Goal: Information Seeking & Learning: Check status

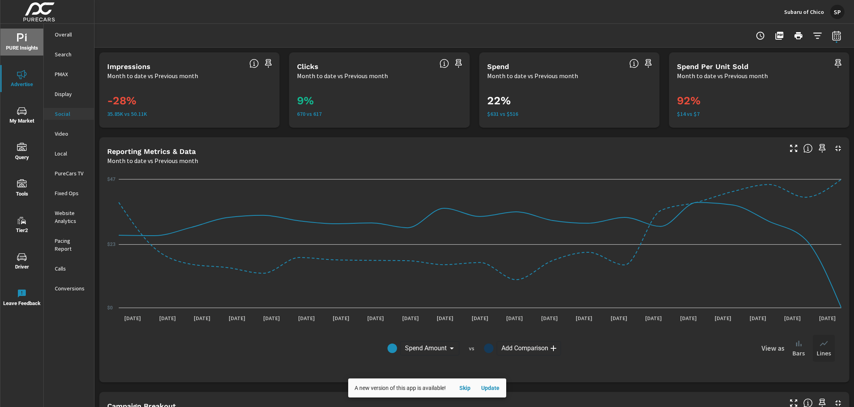
click at [19, 45] on span "PURE Insights" at bounding box center [22, 42] width 38 height 19
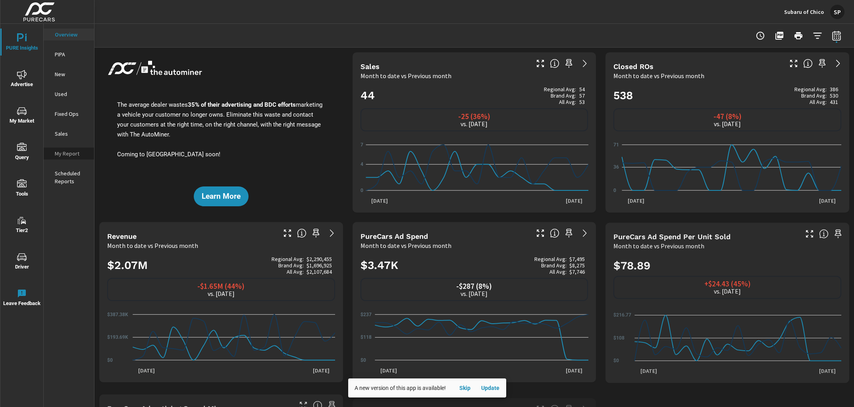
click at [65, 153] on p "My Report" at bounding box center [71, 154] width 33 height 8
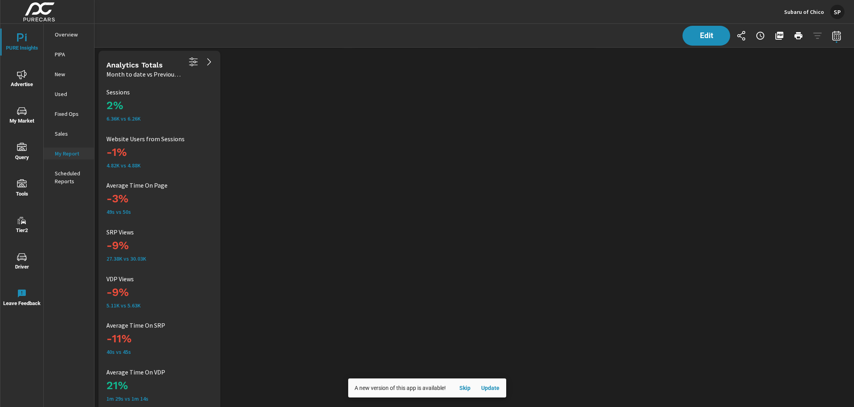
scroll to position [2643, 0]
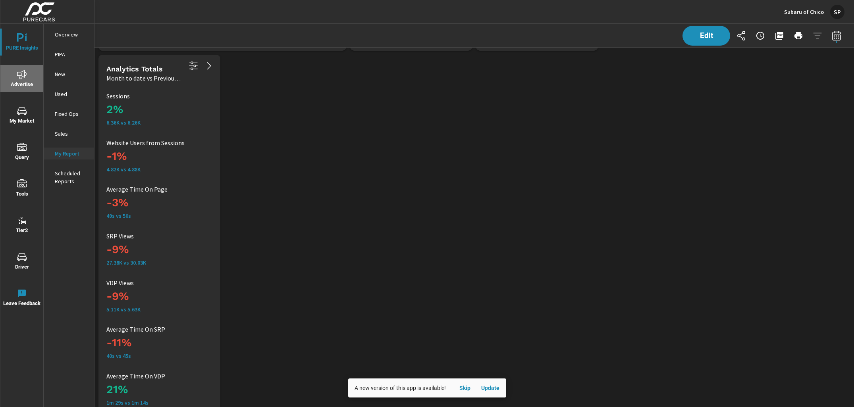
click at [20, 74] on icon "nav menu" at bounding box center [22, 75] width 10 height 10
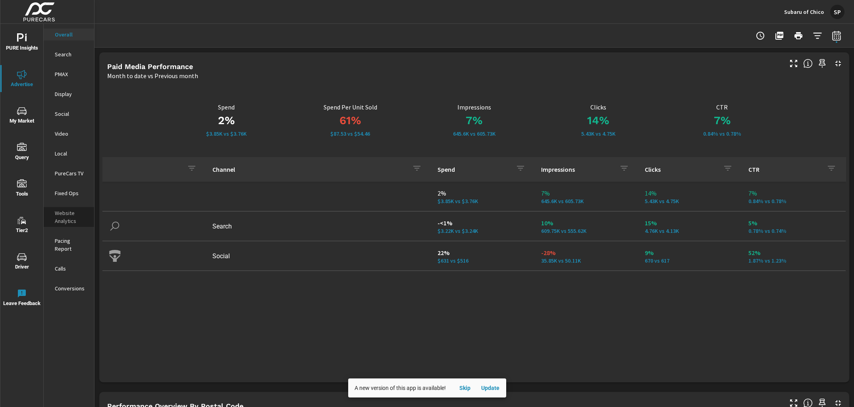
click at [66, 214] on p "Website Analytics" at bounding box center [71, 217] width 33 height 16
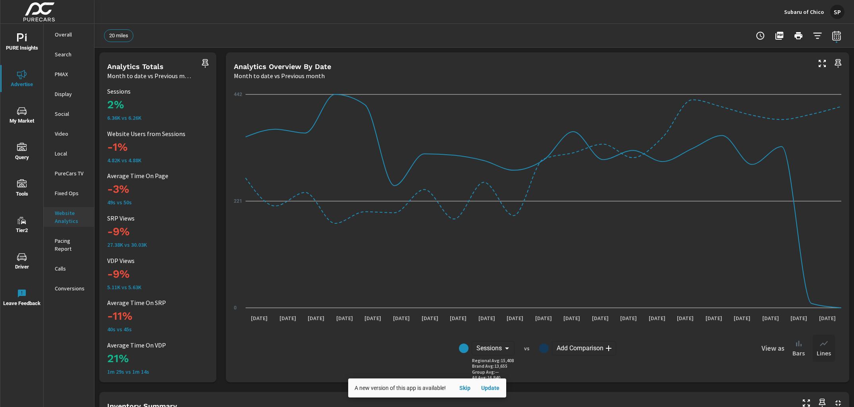
click at [65, 31] on p "Overall" at bounding box center [71, 35] width 33 height 8
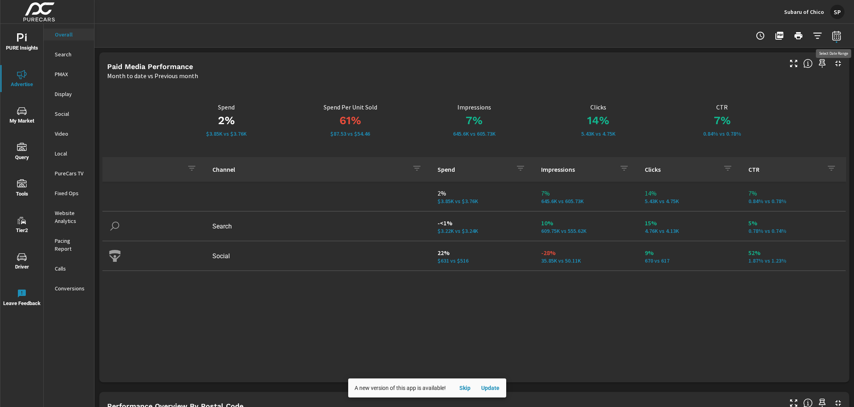
click at [837, 37] on icon "button" at bounding box center [836, 36] width 10 height 10
select select "Month to date"
select select "Previous month"
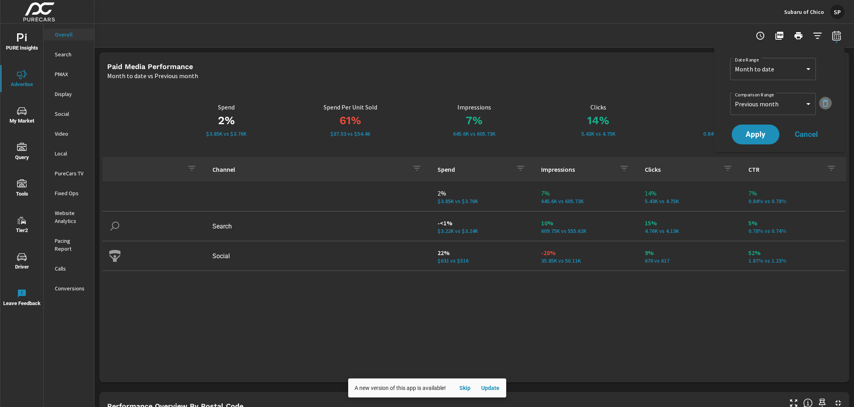
click at [823, 102] on icon "button" at bounding box center [825, 103] width 6 height 7
click at [761, 115] on span "Apply" at bounding box center [755, 113] width 33 height 8
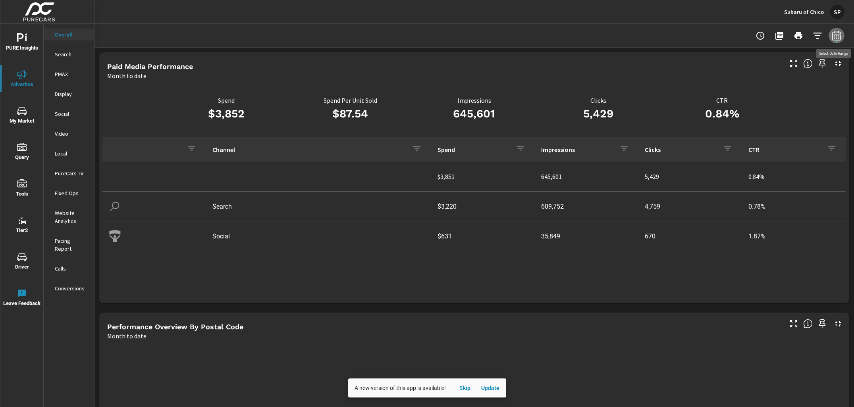
click at [836, 38] on icon "button" at bounding box center [835, 36] width 5 height 3
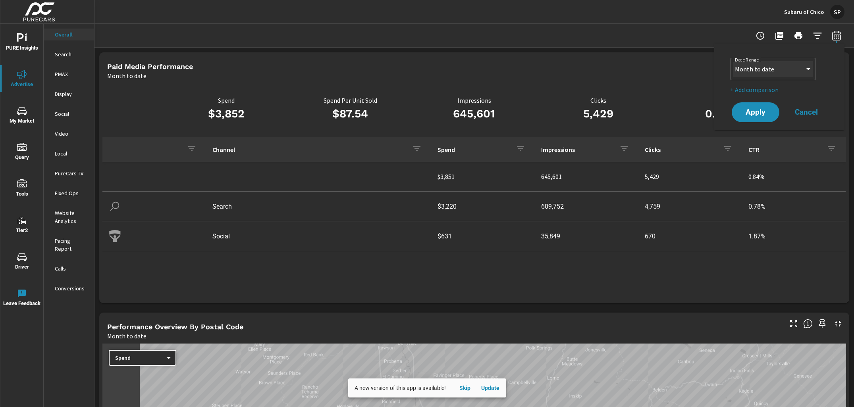
click at [764, 69] on select "Custom [DATE] Last week Last 7 days Last 14 days Last 30 days Last 45 days Last…" at bounding box center [772, 69] width 79 height 16
select select "Last month"
click at [762, 104] on button "Apply" at bounding box center [755, 112] width 49 height 21
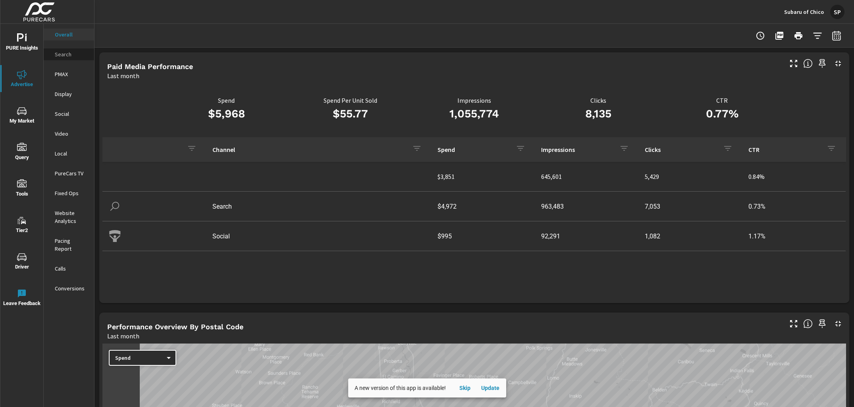
click at [61, 54] on p "Search" at bounding box center [71, 54] width 33 height 8
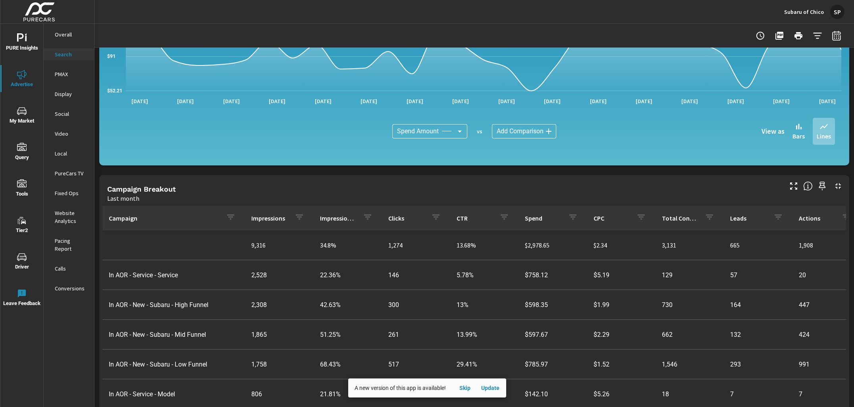
scroll to position [486, 0]
